Goal: Information Seeking & Learning: Check status

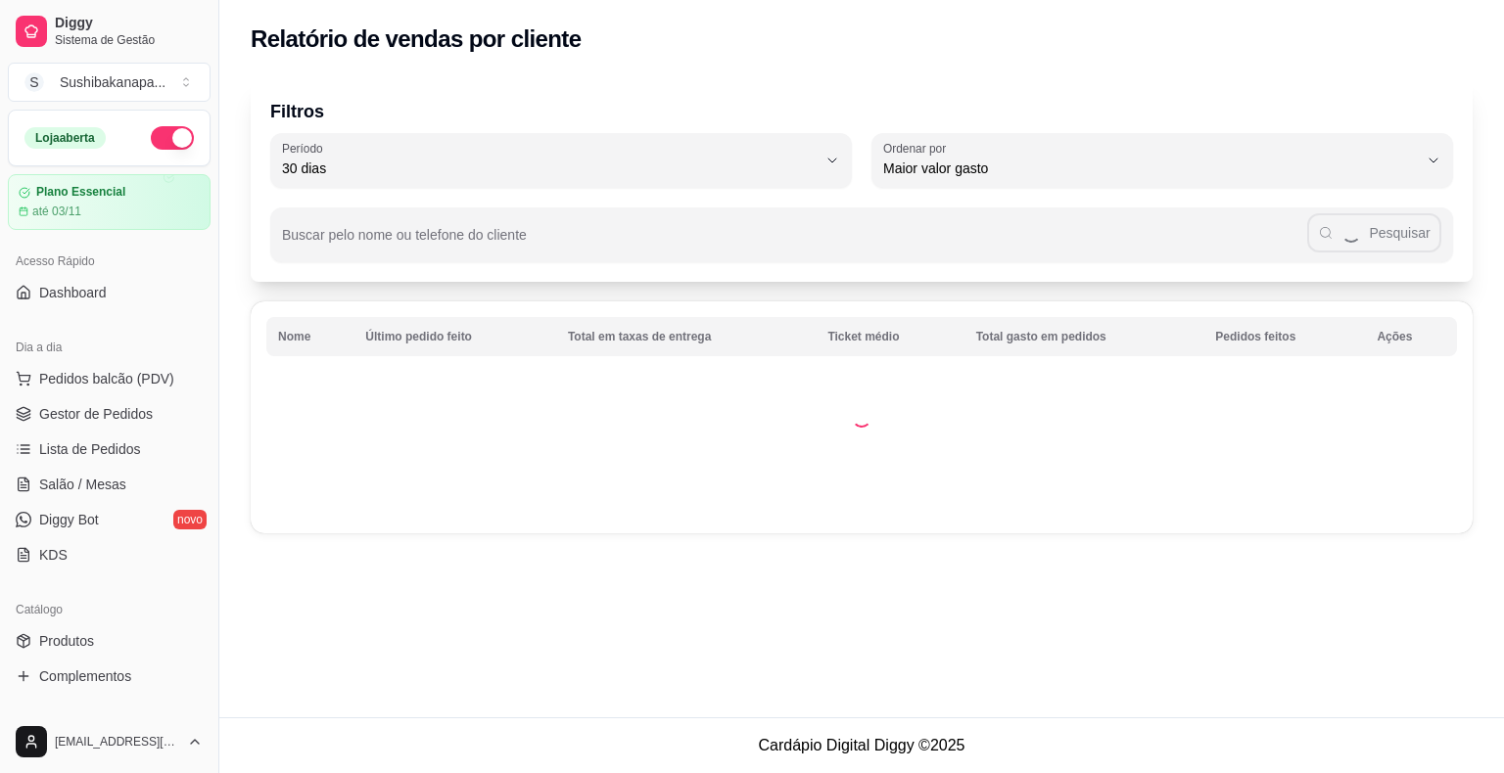
select select "30"
select select "HIGHEST_TOTAL_SPENT_WITH_ORDERS"
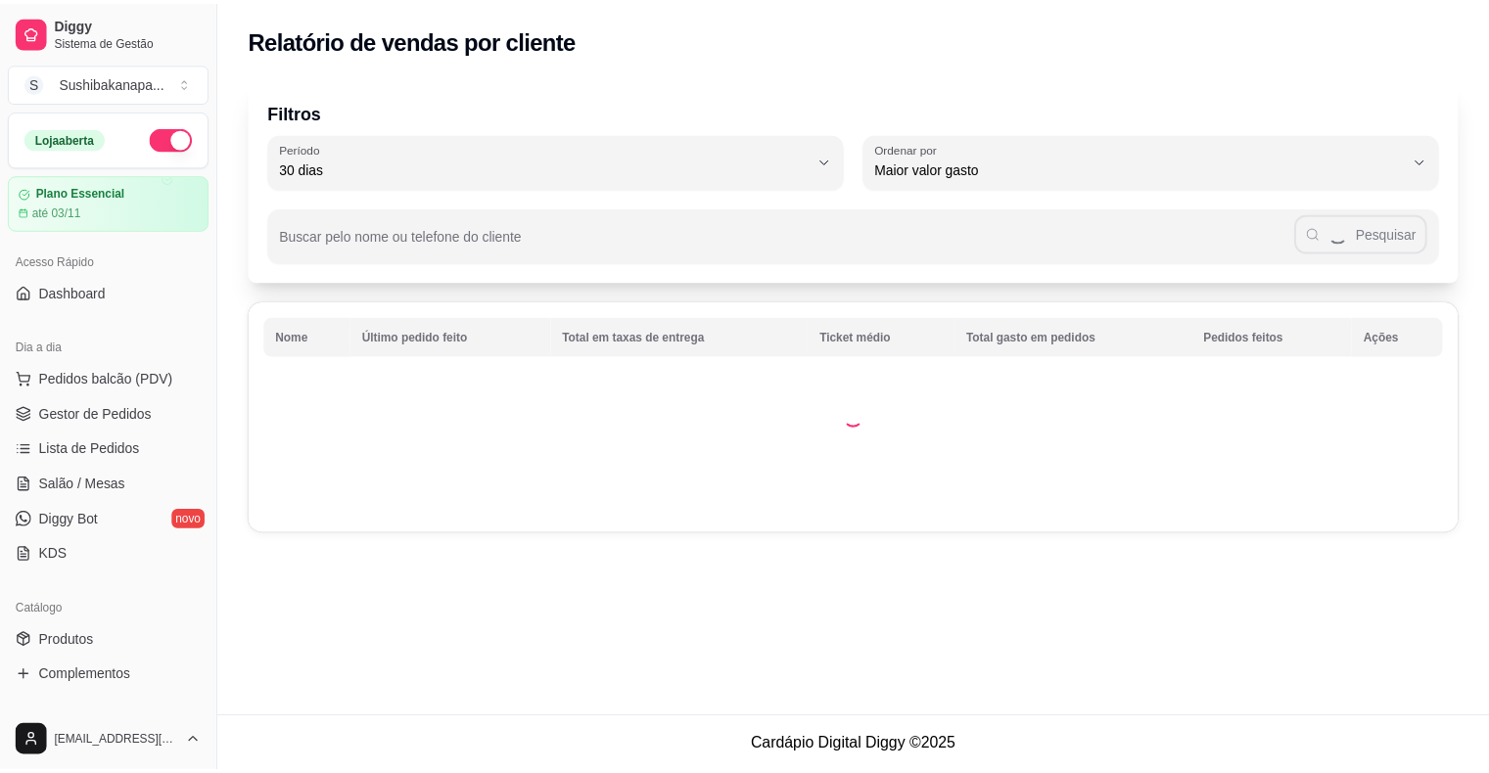
scroll to position [196, 0]
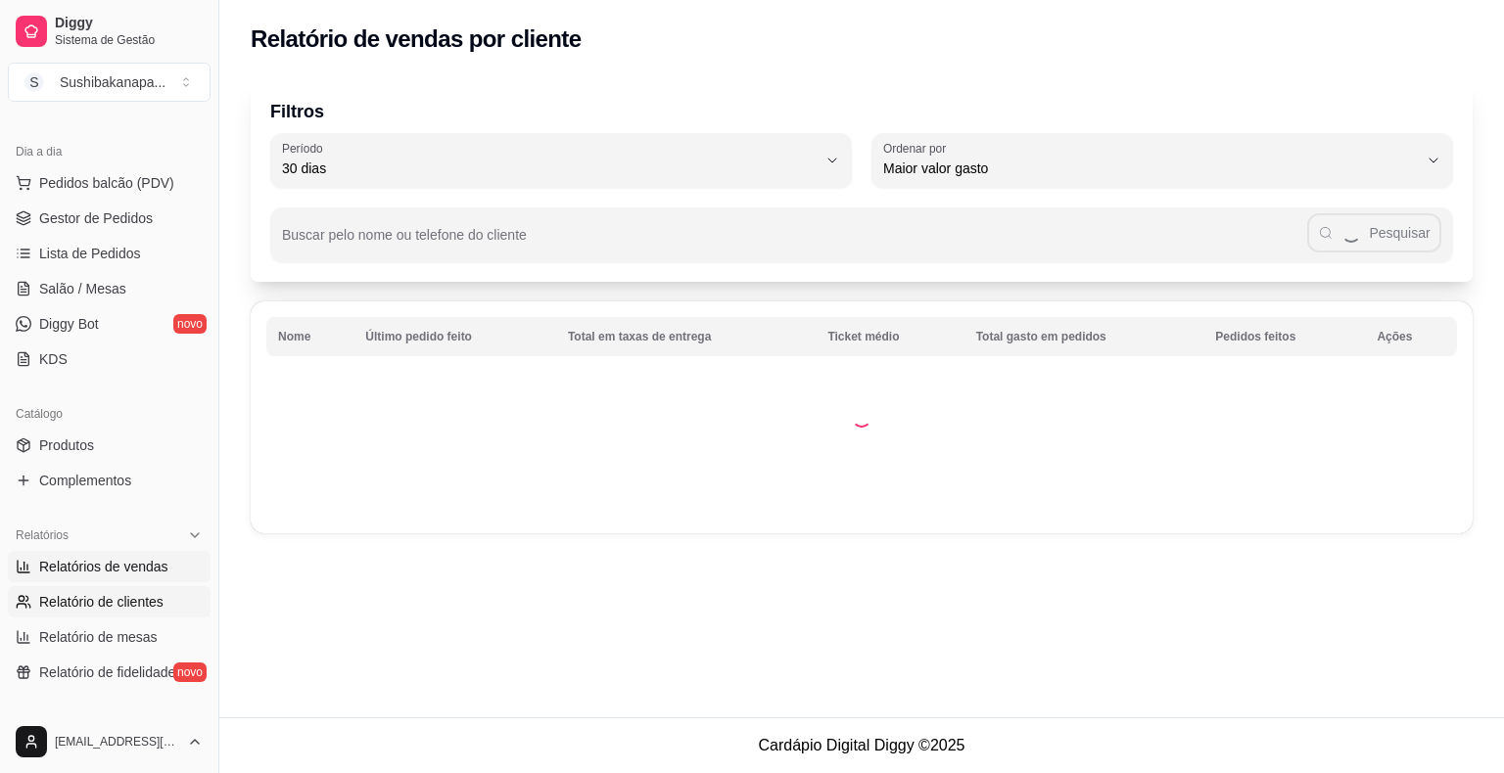
click at [131, 558] on span "Relatórios de vendas" at bounding box center [103, 567] width 129 height 20
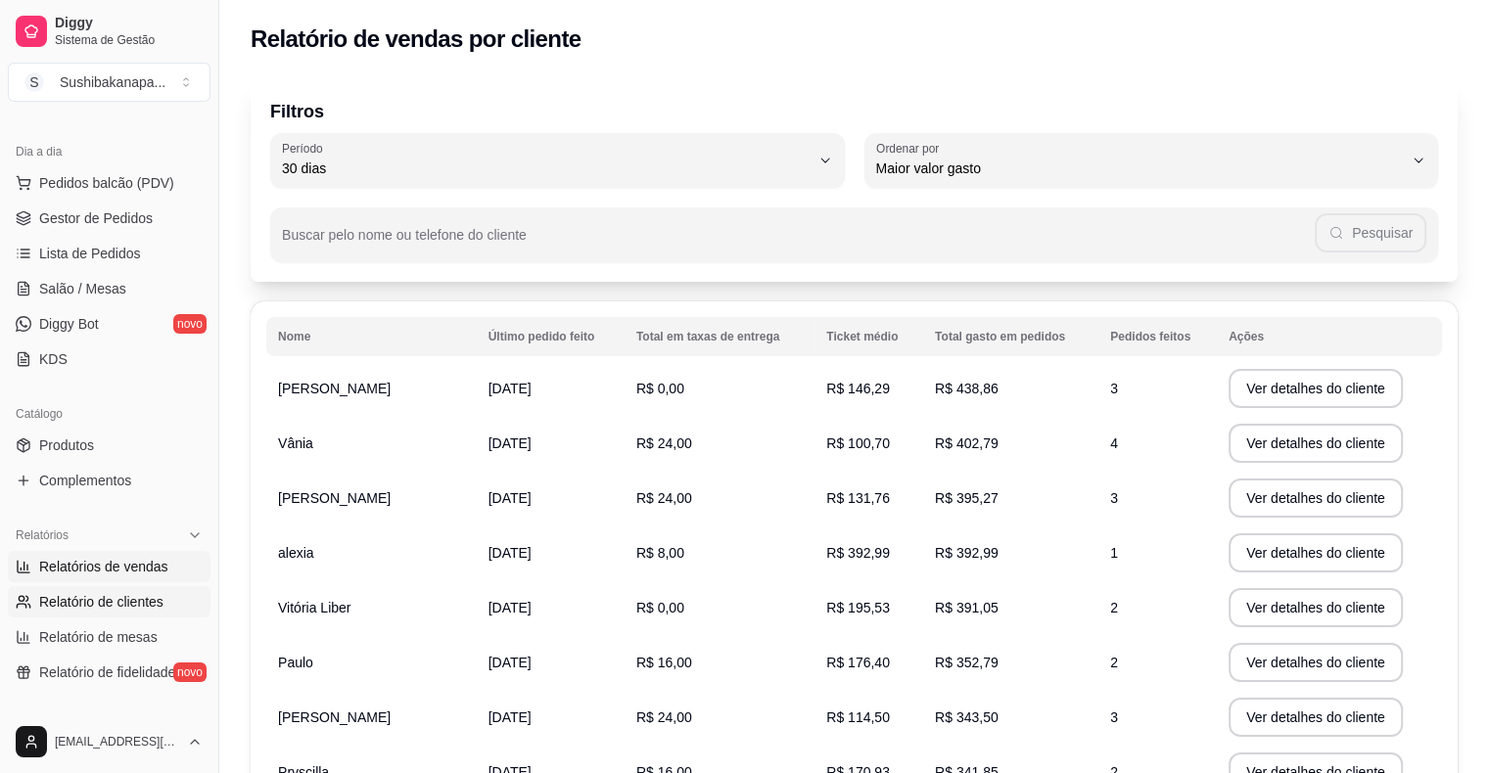
select select "ALL"
select select "0"
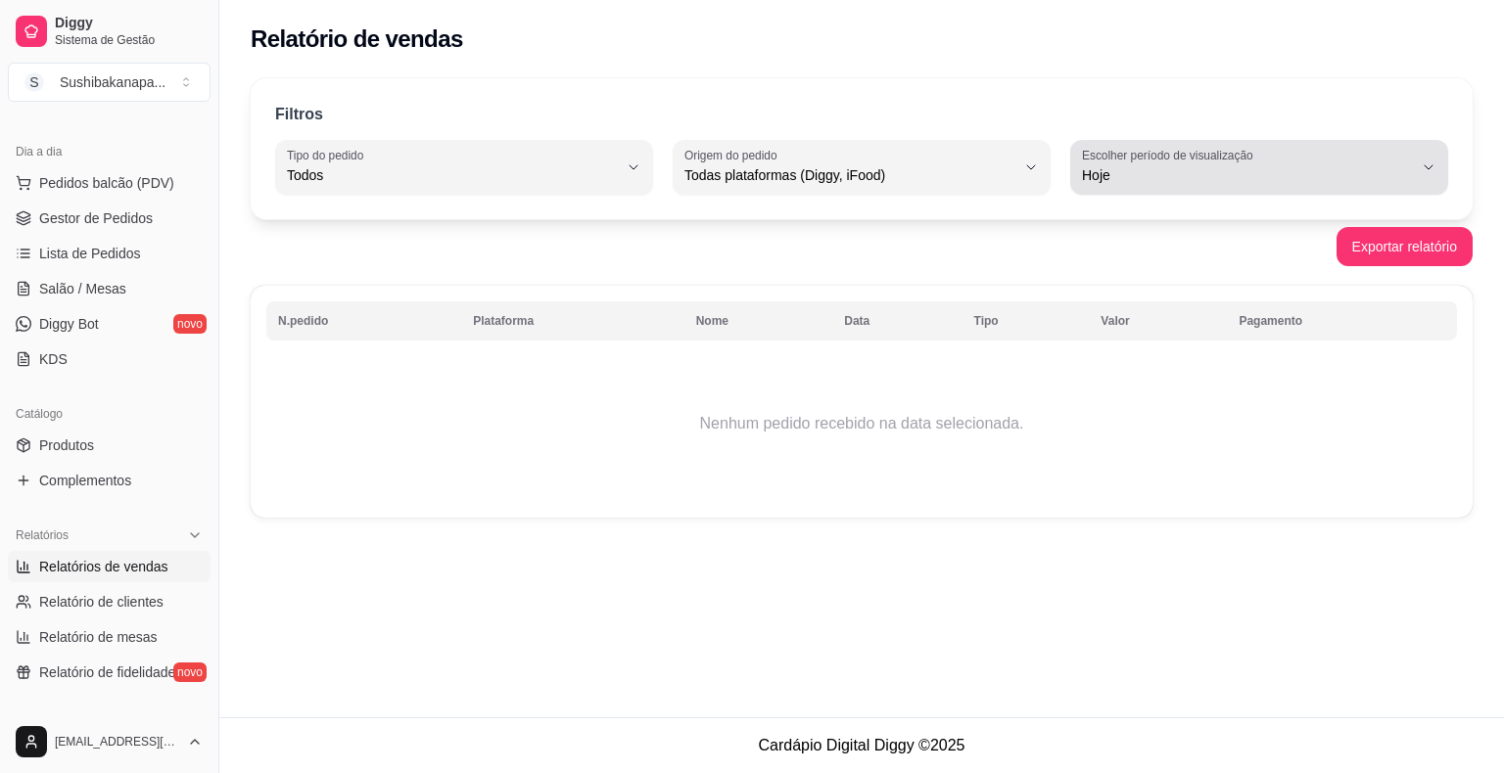
click at [1158, 154] on label "Escolher período de visualização" at bounding box center [1170, 155] width 177 height 17
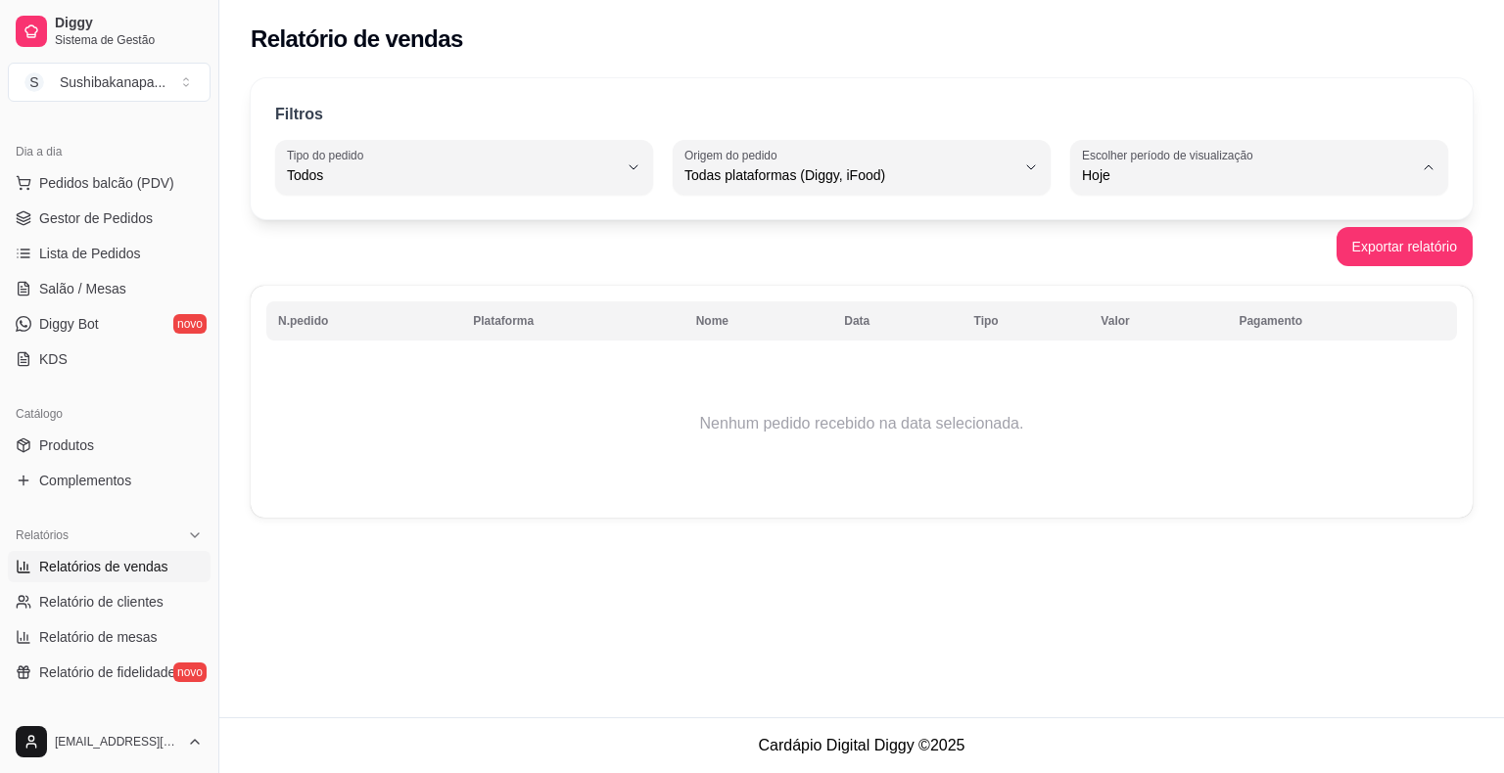
click at [1115, 254] on span "Ontem" at bounding box center [1250, 253] width 314 height 19
type input "1"
select select "1"
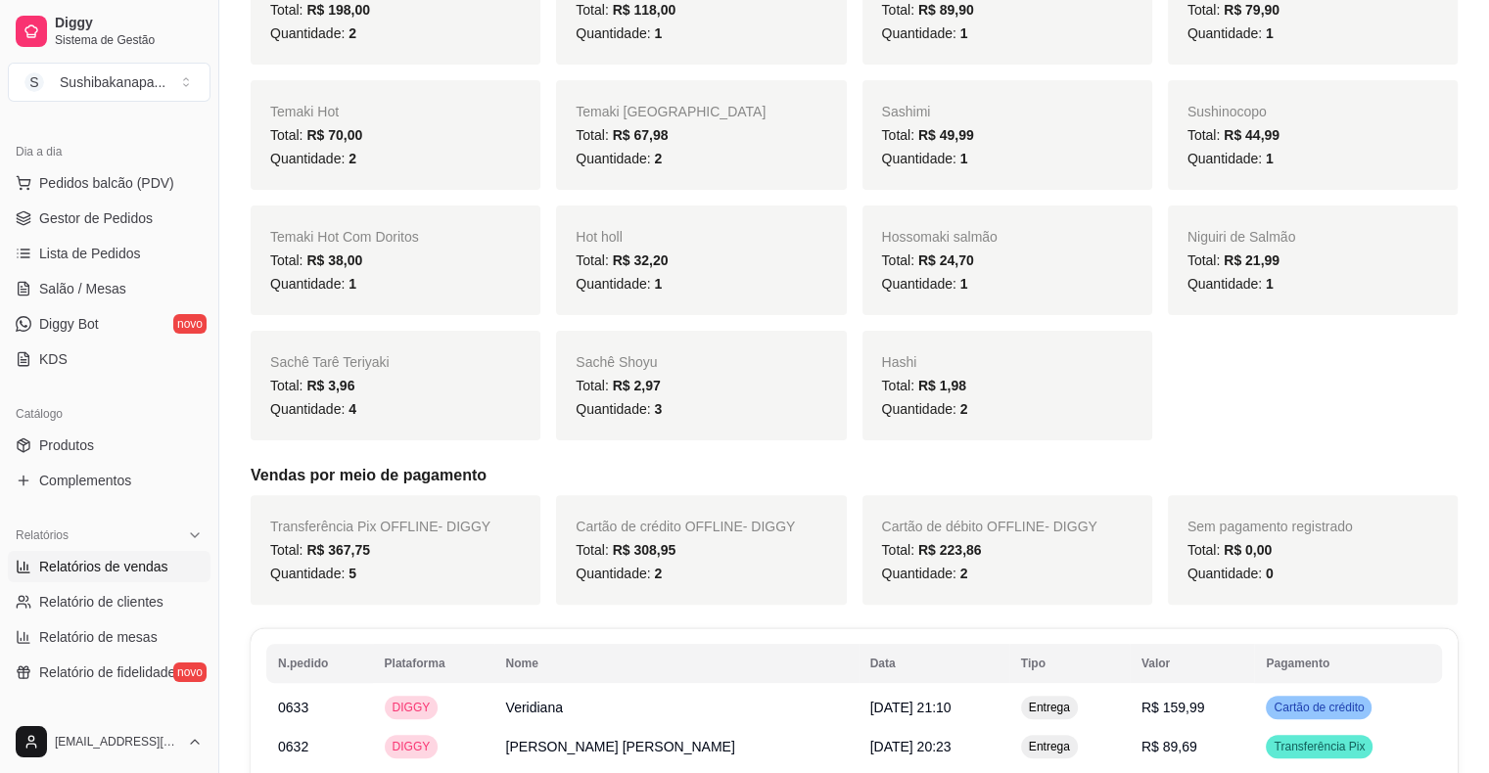
scroll to position [174, 0]
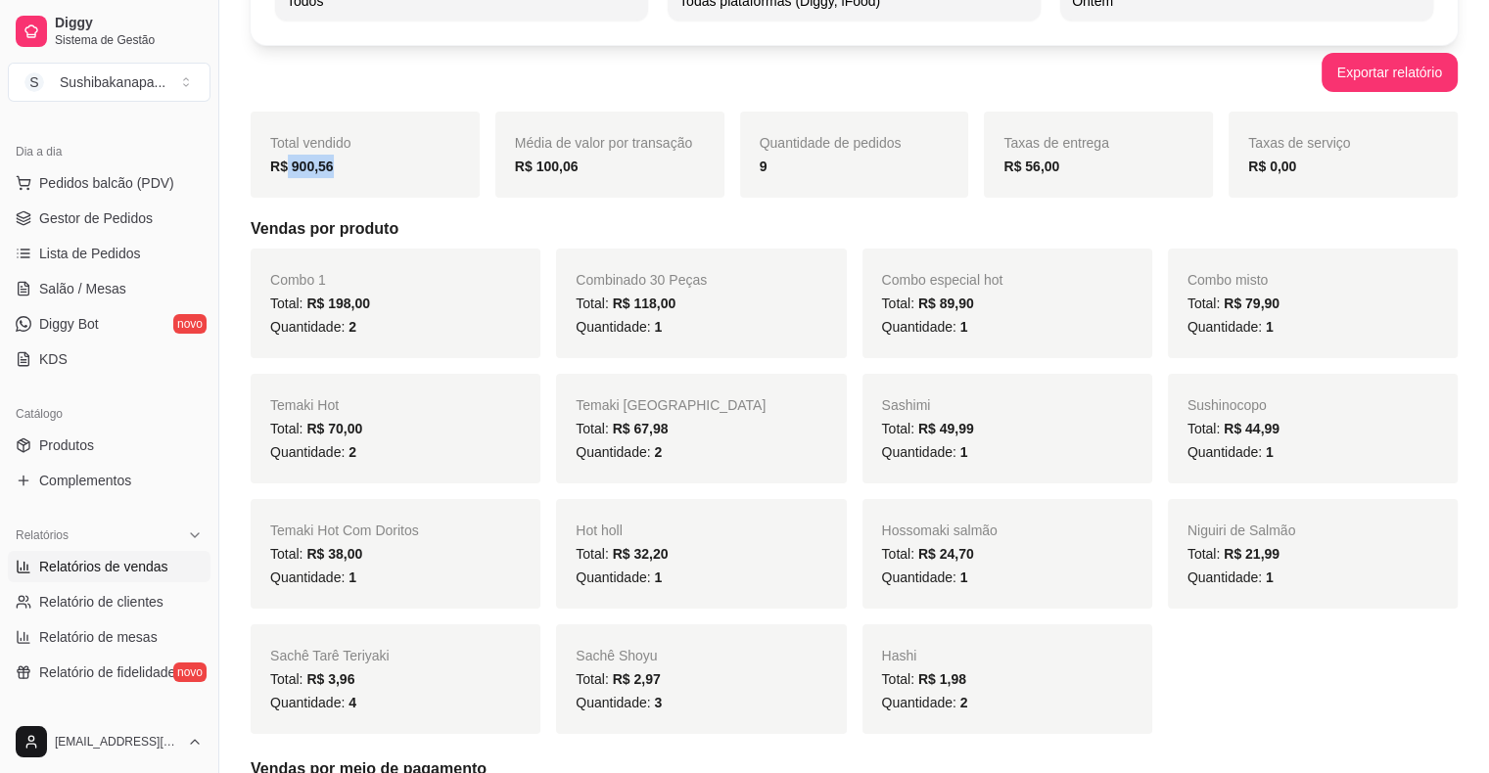
drag, startPoint x: 285, startPoint y: 167, endPoint x: 359, endPoint y: 178, distance: 75.2
click at [359, 178] on div "Total vendido R$ 900,56" at bounding box center [365, 155] width 229 height 86
